Goal: Transaction & Acquisition: Download file/media

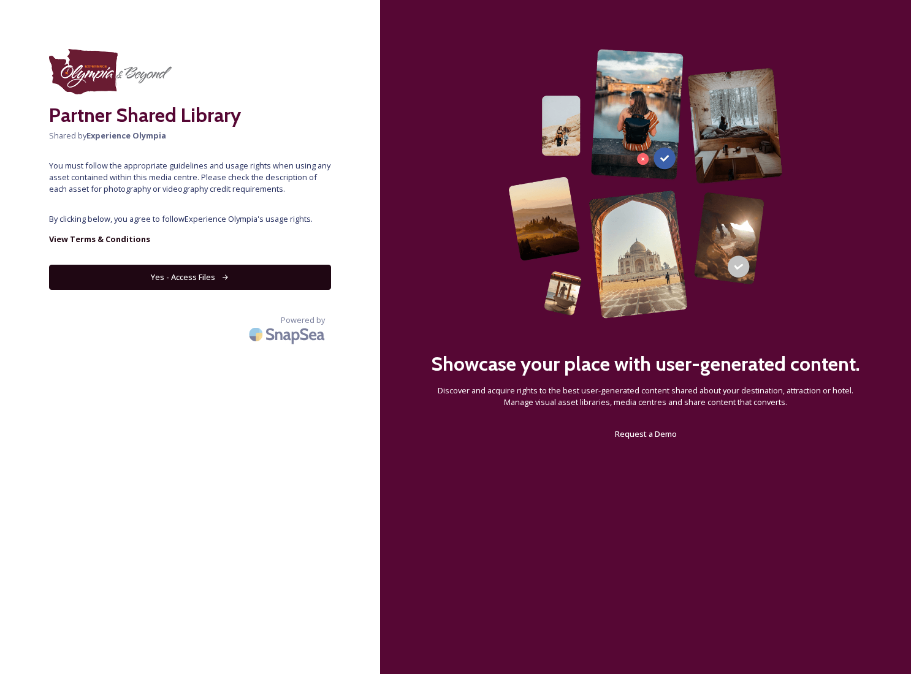
click at [191, 276] on button "Yes - Access Files" at bounding box center [190, 277] width 282 height 25
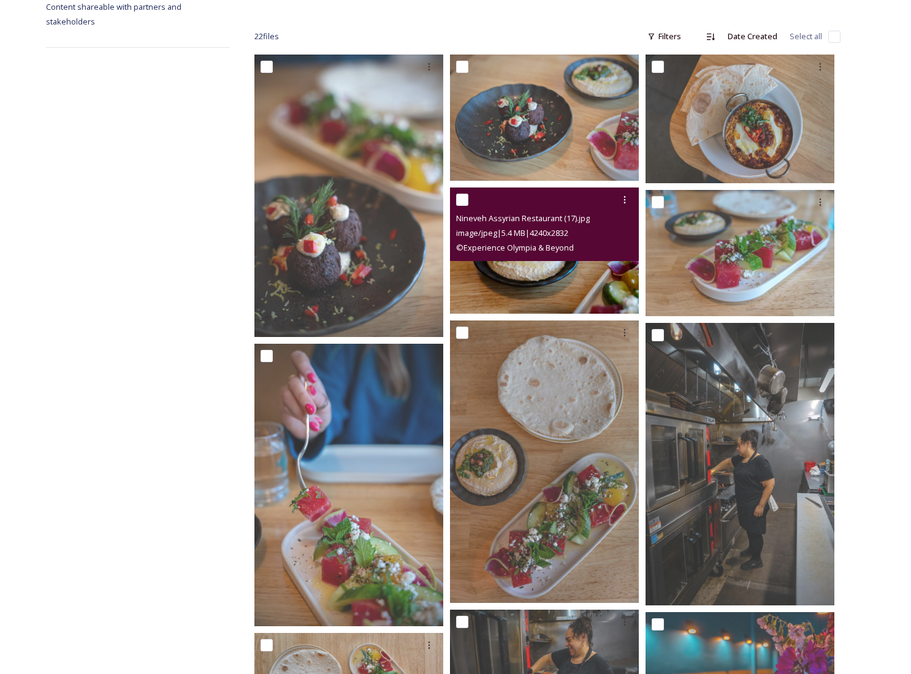
scroll to position [192, 0]
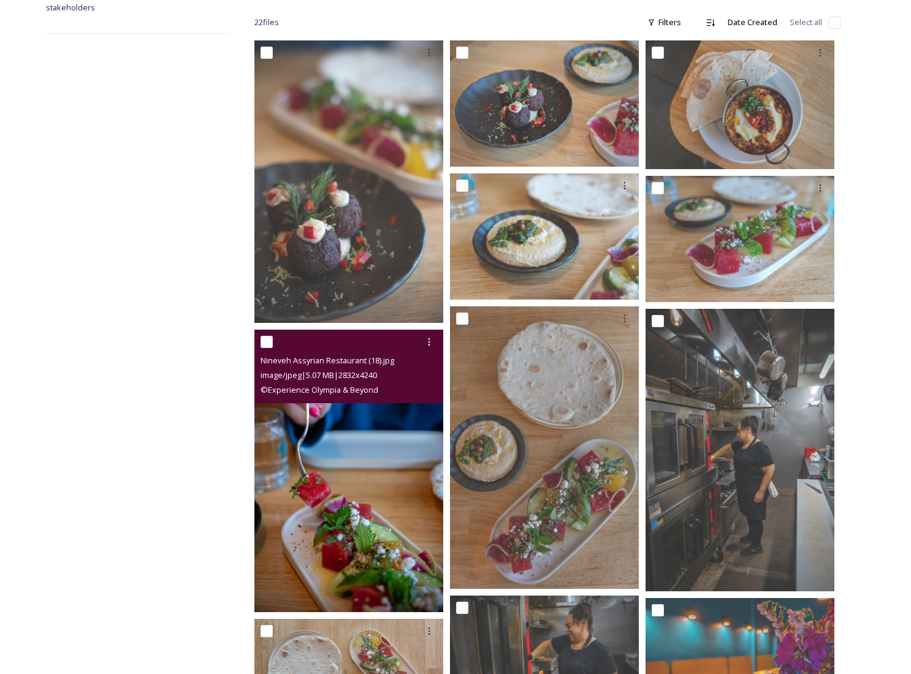
click at [392, 424] on img at bounding box center [348, 471] width 189 height 283
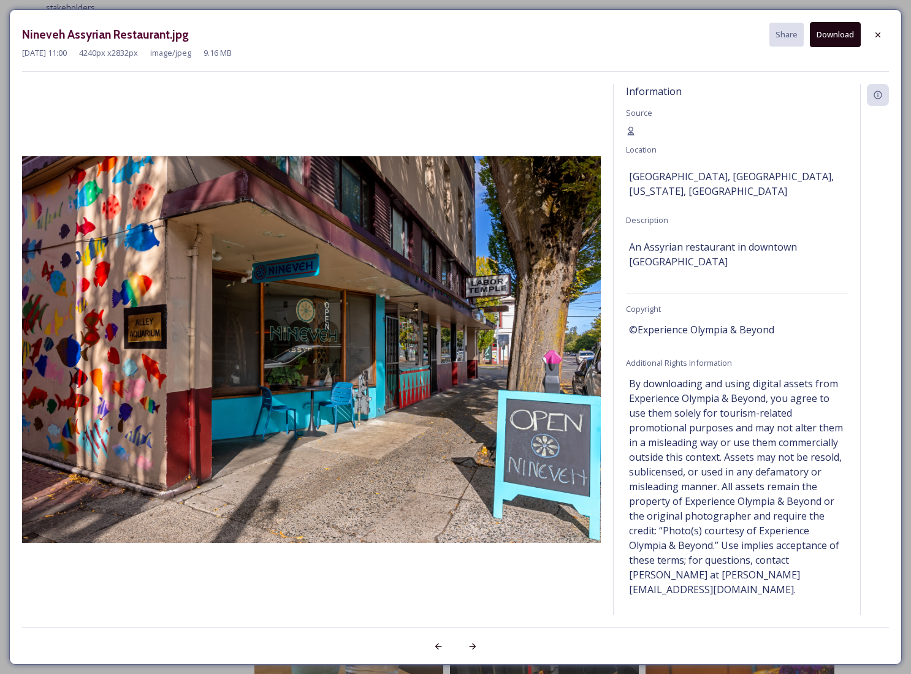
click at [842, 34] on button "Download" at bounding box center [835, 34] width 51 height 25
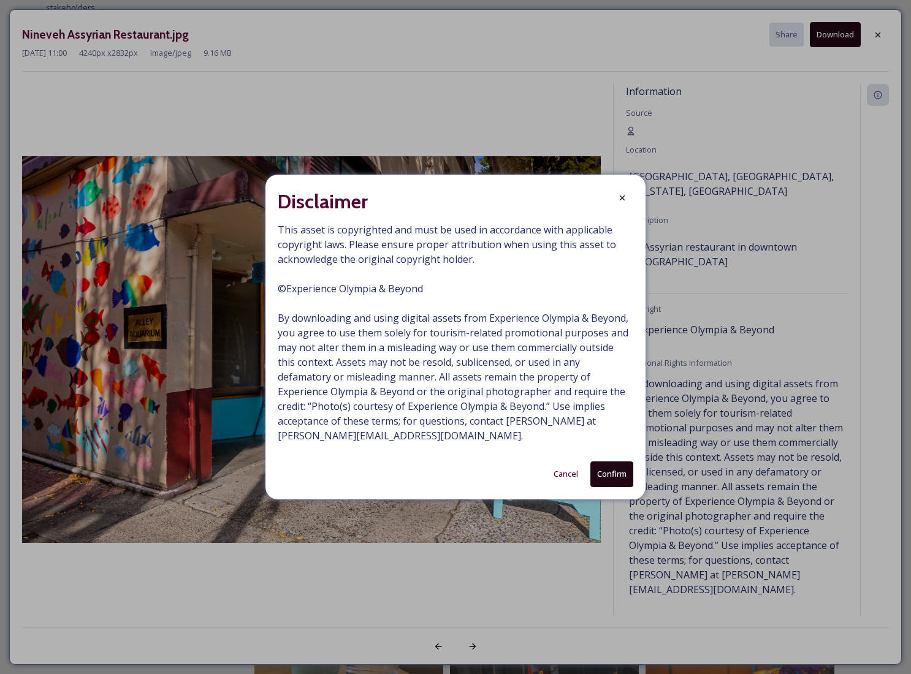
click at [609, 476] on button "Confirm" at bounding box center [611, 474] width 43 height 25
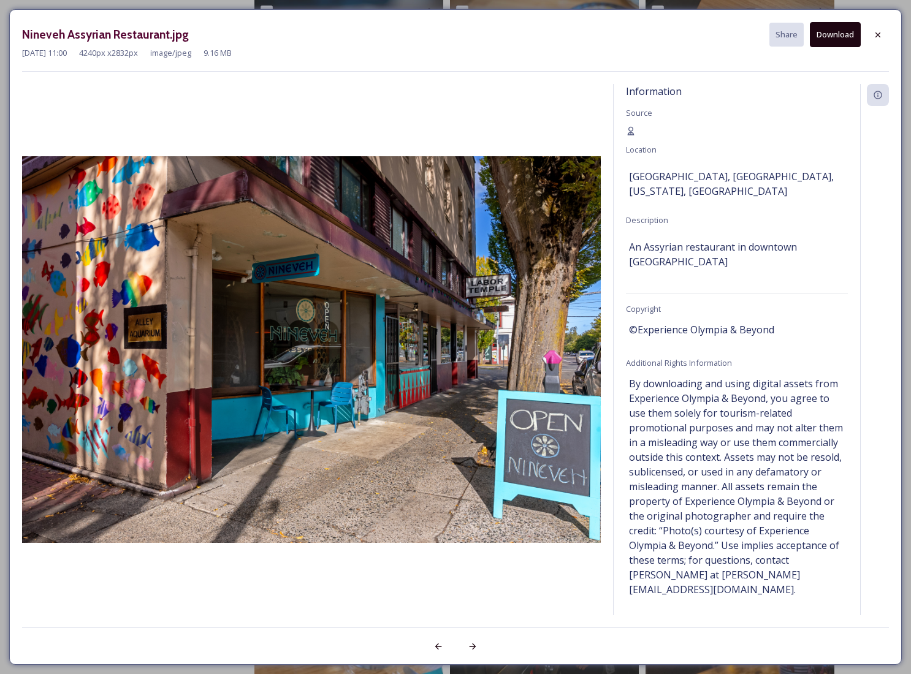
scroll to position [233, 0]
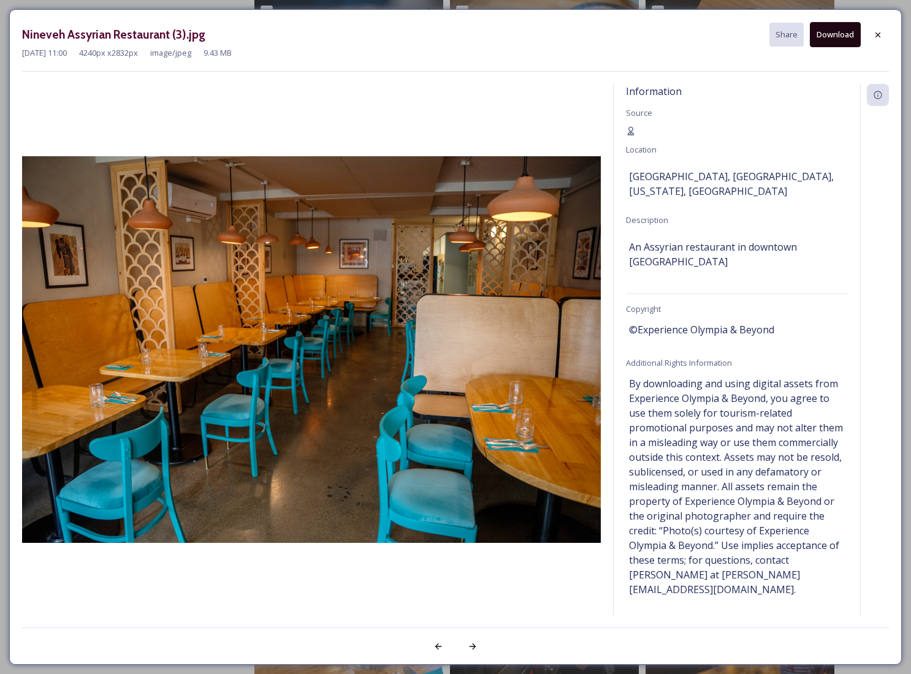
click at [838, 36] on button "Download" at bounding box center [835, 34] width 51 height 25
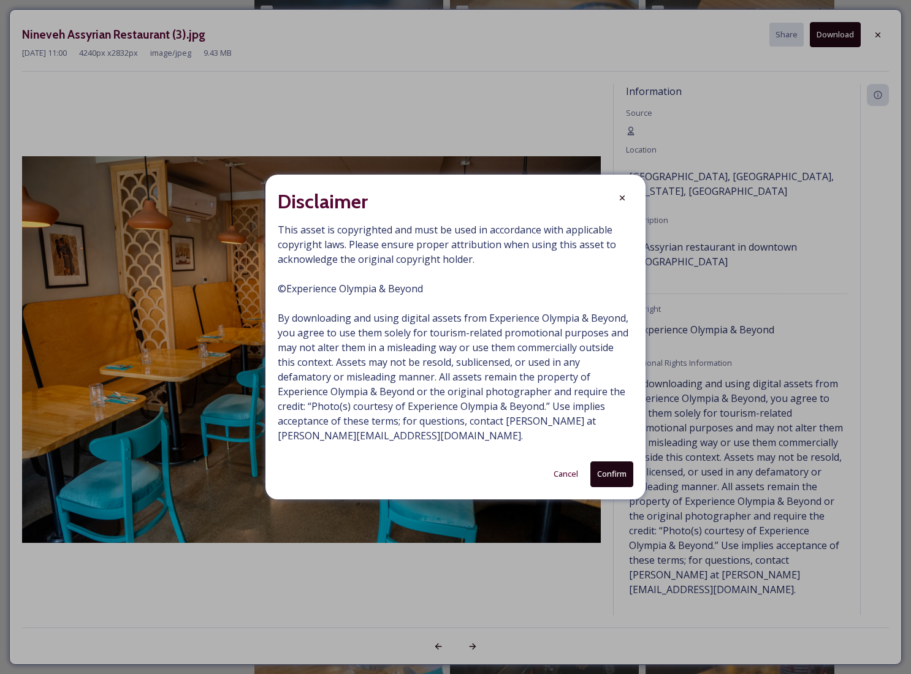
drag, startPoint x: 617, startPoint y: 469, endPoint x: 659, endPoint y: 466, distance: 42.4
click at [617, 469] on button "Confirm" at bounding box center [611, 474] width 43 height 25
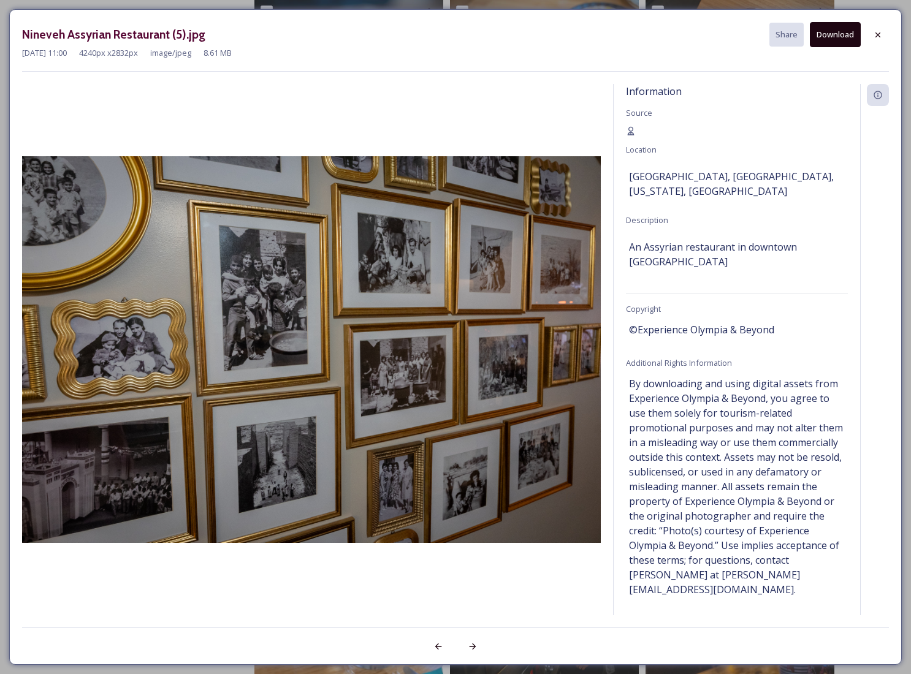
click at [844, 38] on button "Download" at bounding box center [835, 34] width 51 height 25
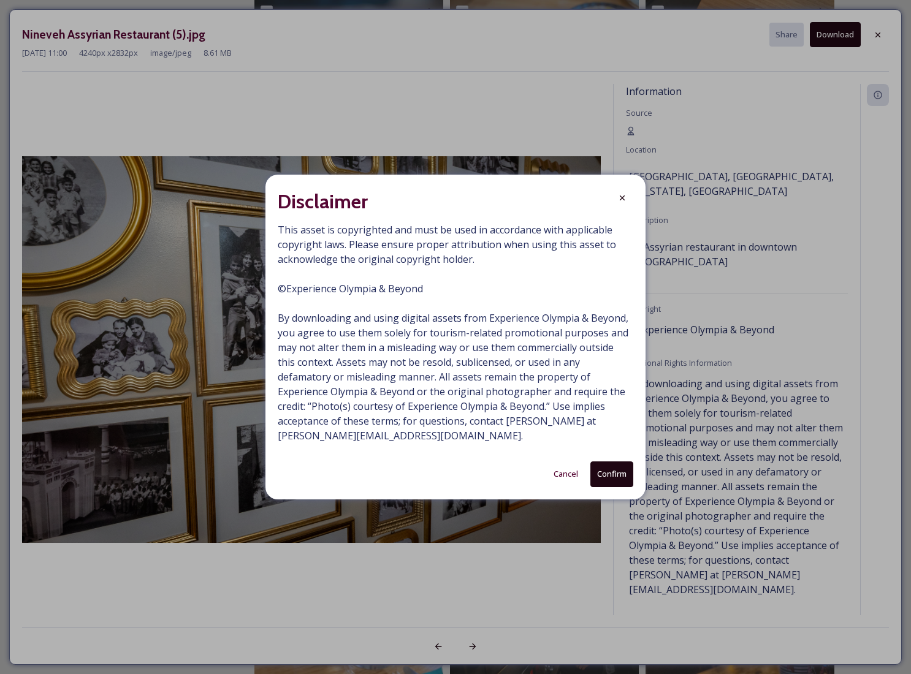
click at [608, 473] on button "Confirm" at bounding box center [611, 474] width 43 height 25
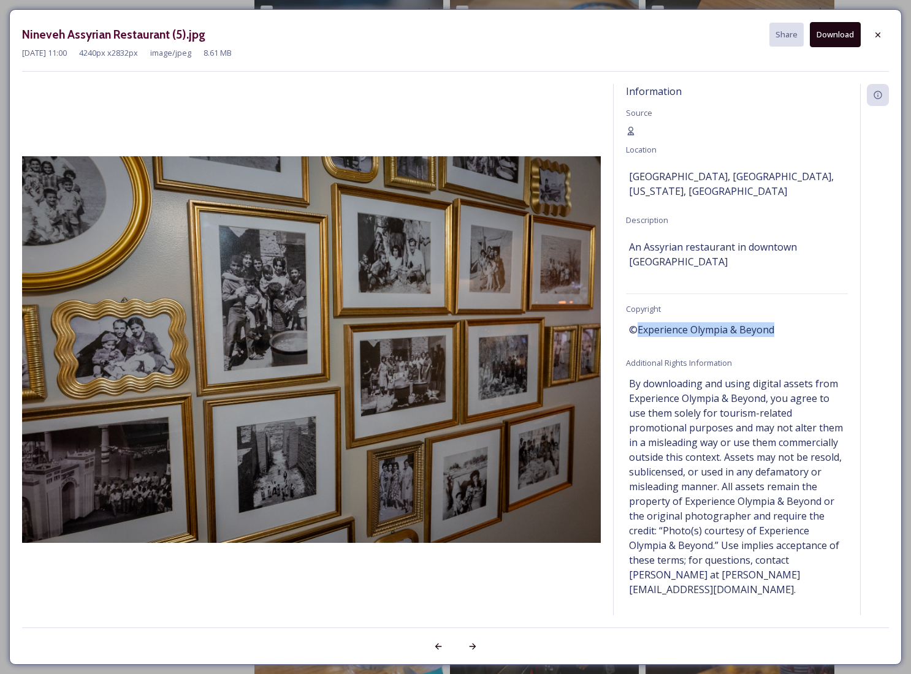
drag, startPoint x: 776, startPoint y: 316, endPoint x: 636, endPoint y: 313, distance: 139.8
click at [636, 319] on div "©Experience Olympia & Beyond" at bounding box center [737, 329] width 216 height 21
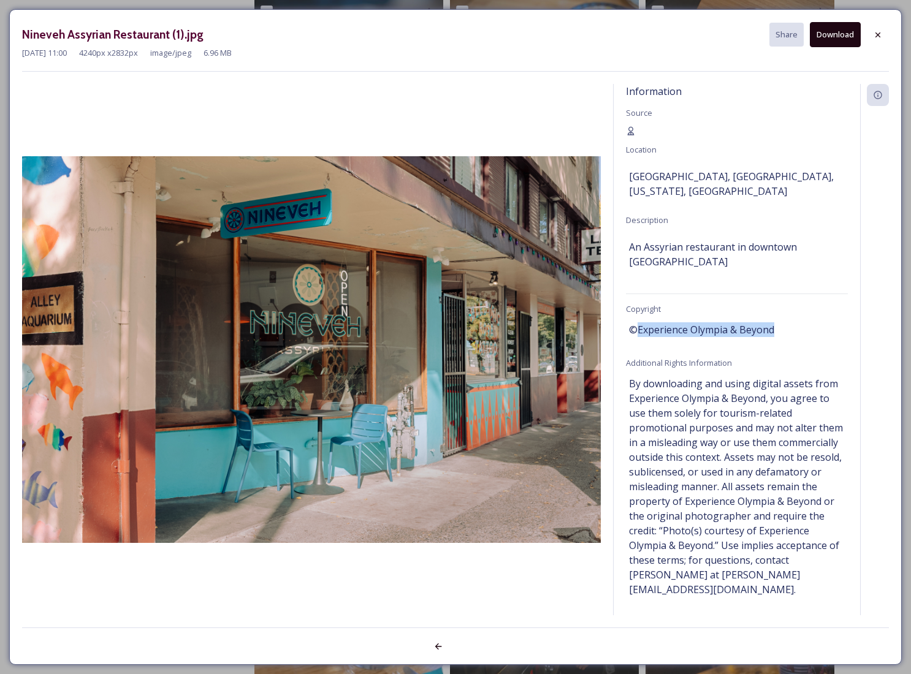
click at [840, 30] on button "Download" at bounding box center [835, 34] width 51 height 25
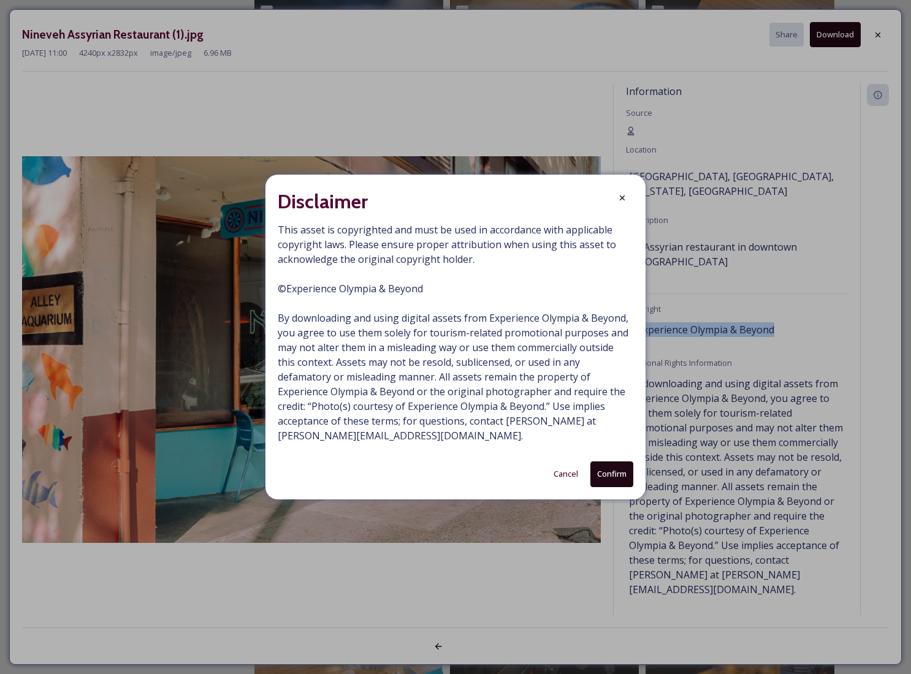
click at [604, 470] on button "Confirm" at bounding box center [611, 474] width 43 height 25
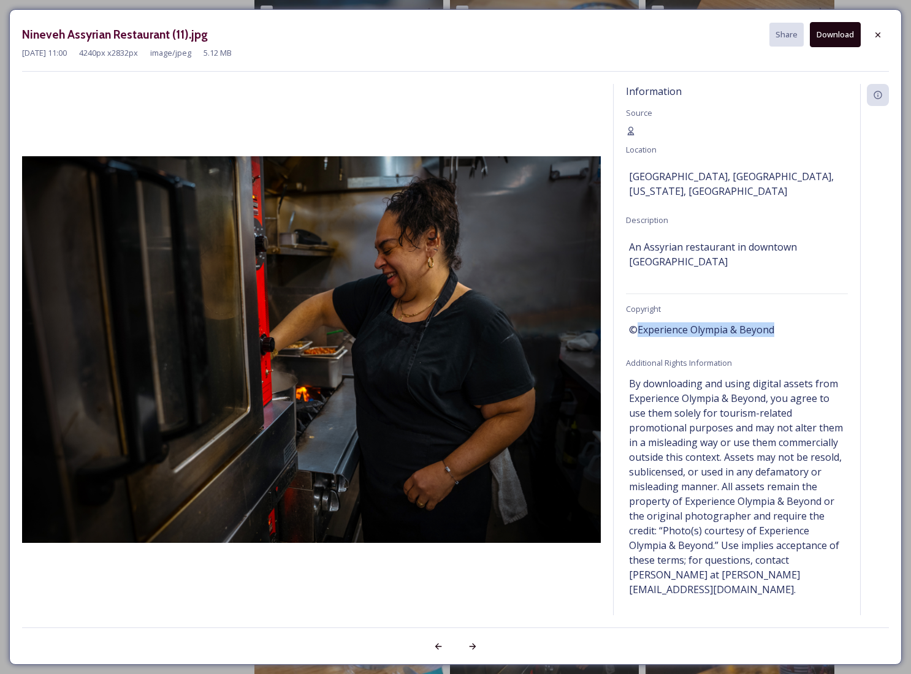
click at [831, 31] on button "Download" at bounding box center [835, 34] width 51 height 25
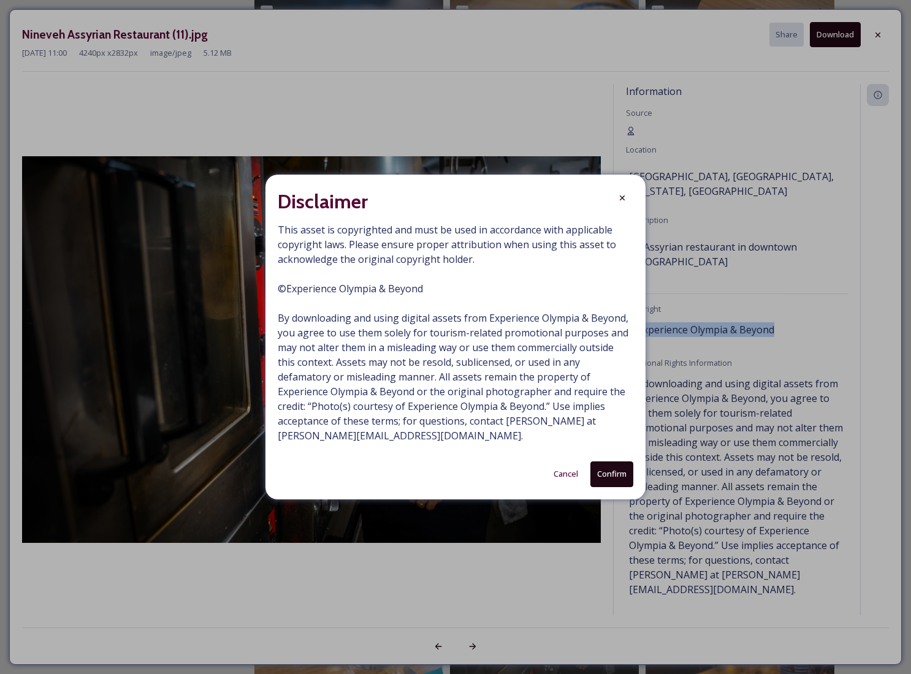
click at [601, 471] on button "Confirm" at bounding box center [611, 474] width 43 height 25
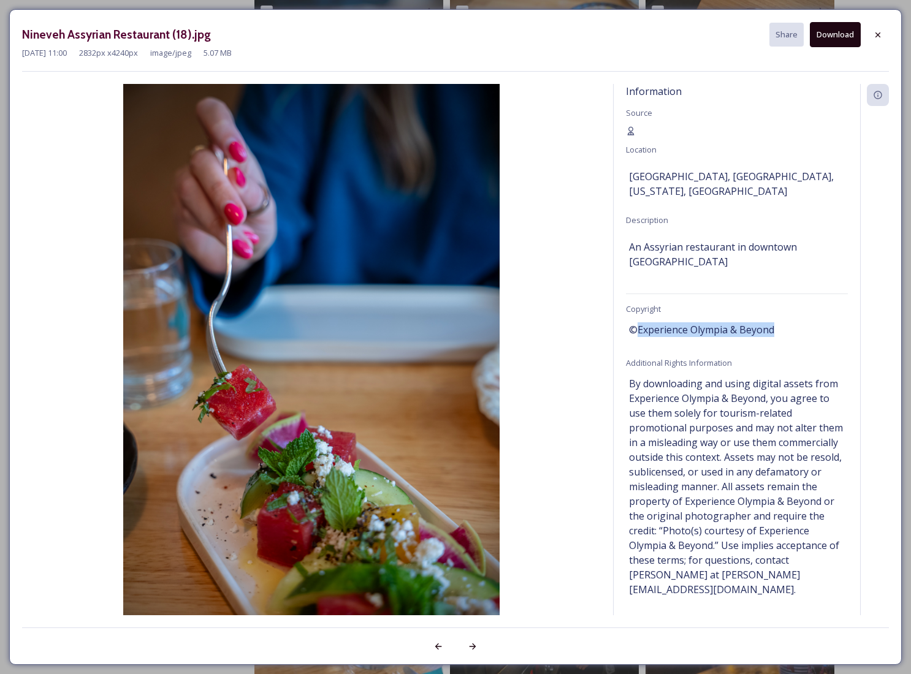
click at [823, 33] on button "Download" at bounding box center [835, 34] width 51 height 25
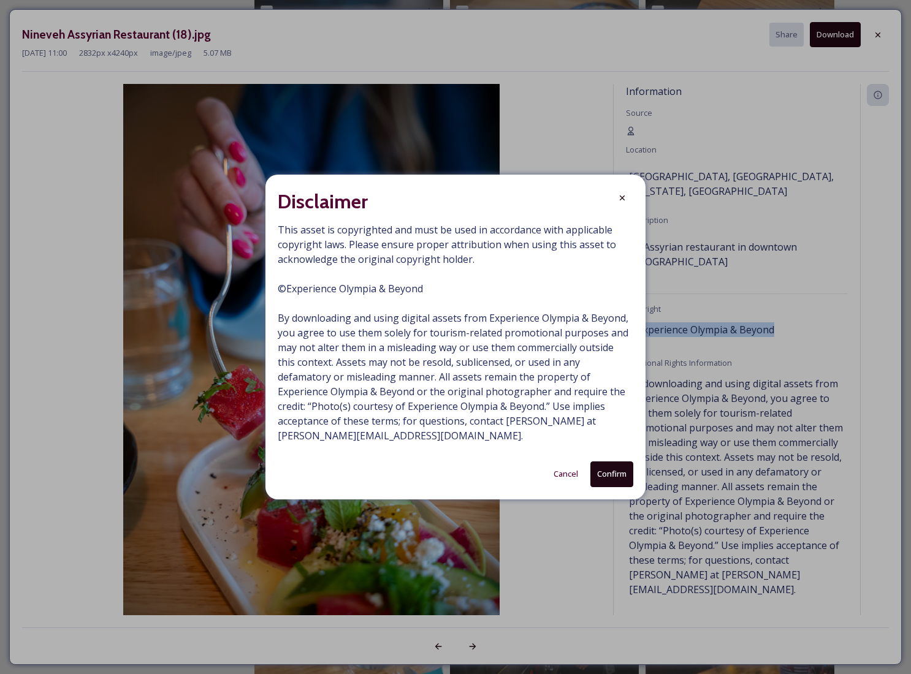
drag, startPoint x: 614, startPoint y: 477, endPoint x: 529, endPoint y: 477, distance: 84.6
click at [613, 477] on button "Confirm" at bounding box center [611, 474] width 43 height 25
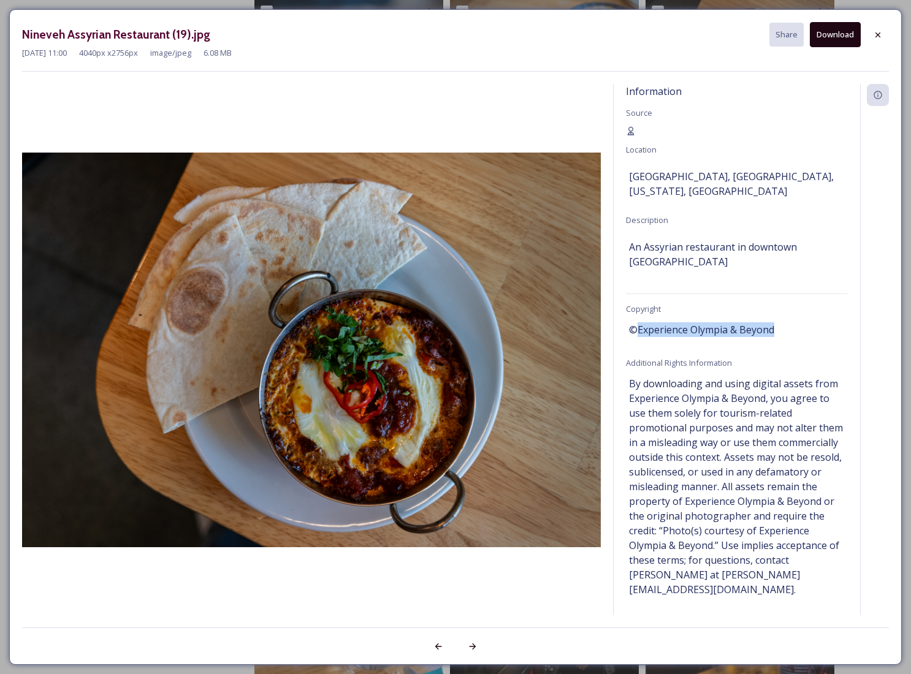
click at [834, 37] on button "Download" at bounding box center [835, 34] width 51 height 25
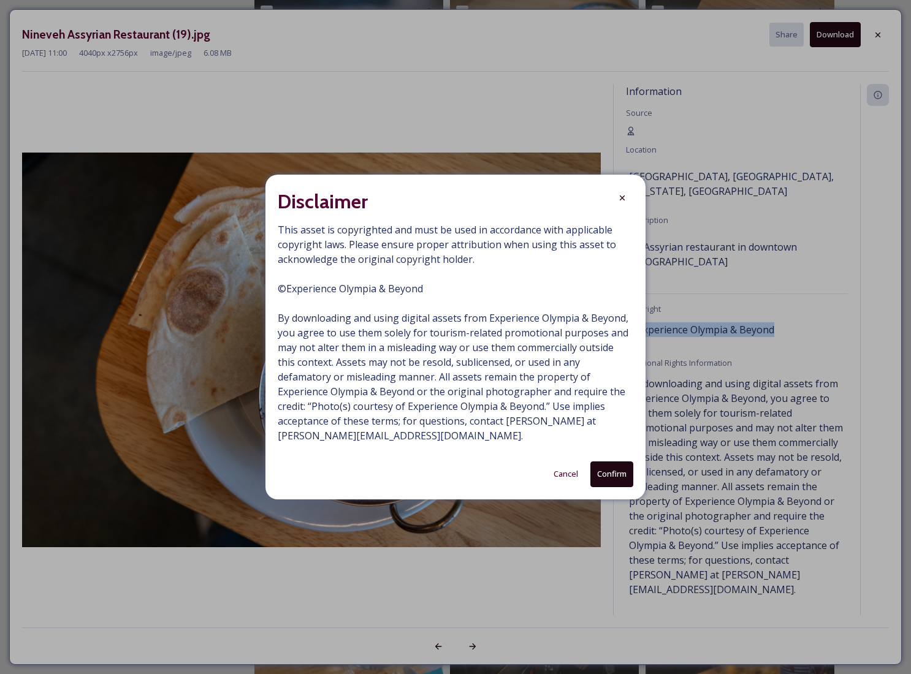
click at [625, 470] on button "Confirm" at bounding box center [611, 474] width 43 height 25
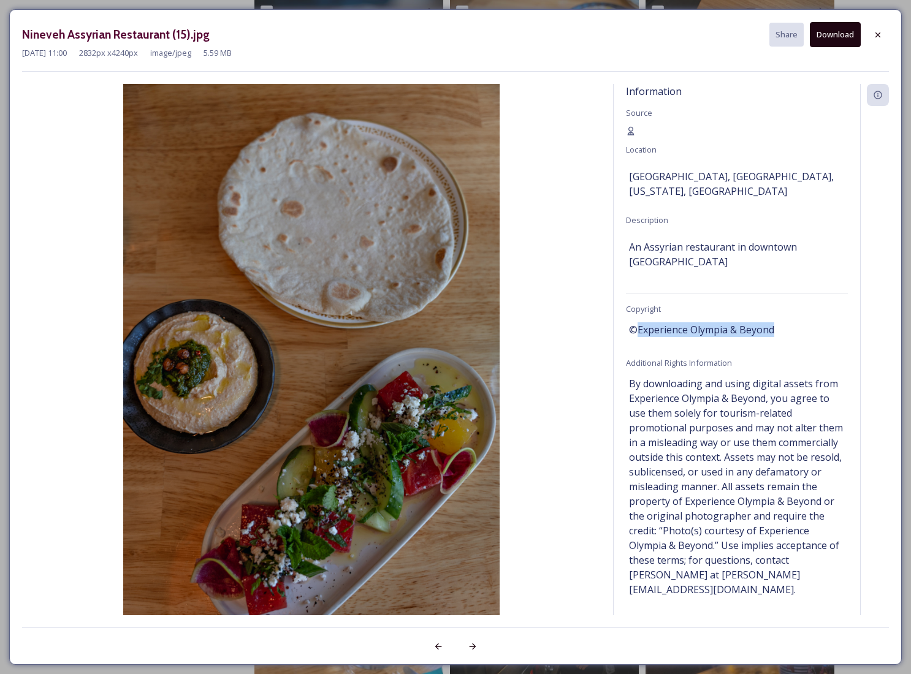
click at [842, 31] on button "Download" at bounding box center [835, 34] width 51 height 25
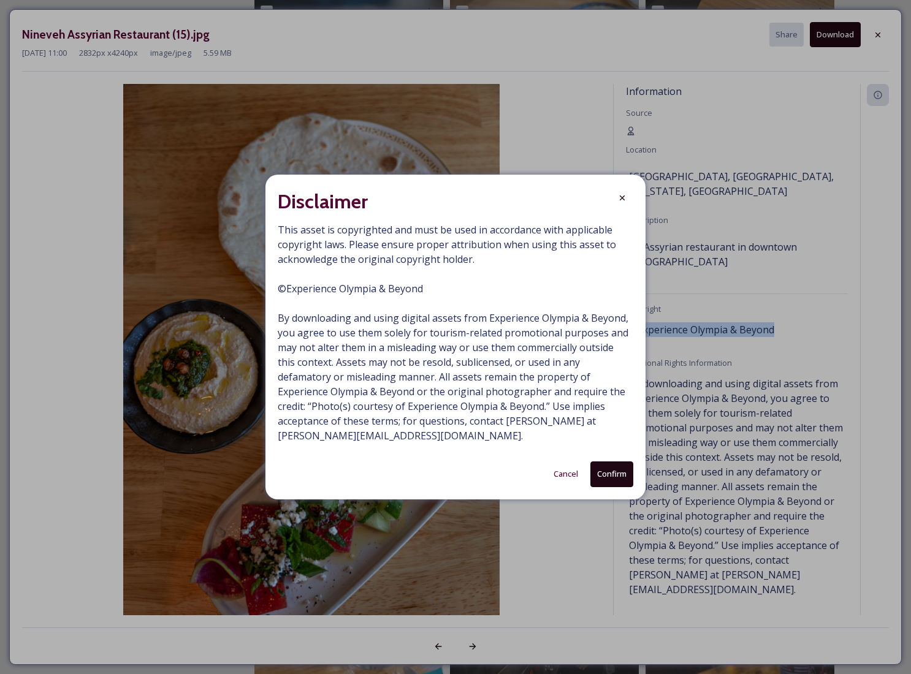
drag, startPoint x: 604, startPoint y: 476, endPoint x: 628, endPoint y: 477, distance: 24.6
click at [604, 476] on button "Confirm" at bounding box center [611, 474] width 43 height 25
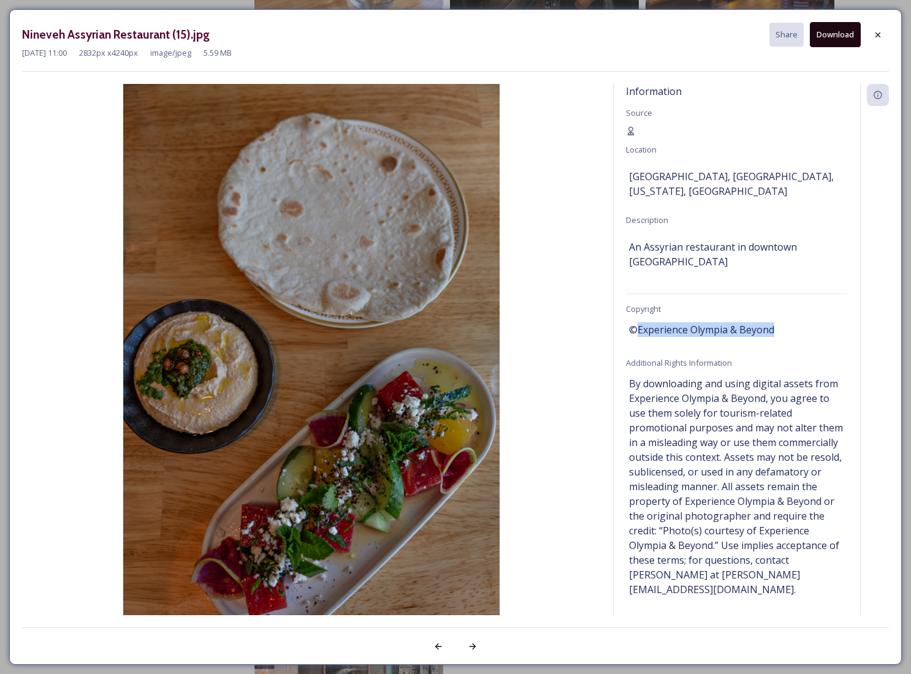
scroll to position [892, 0]
